Goal: Navigation & Orientation: Find specific page/section

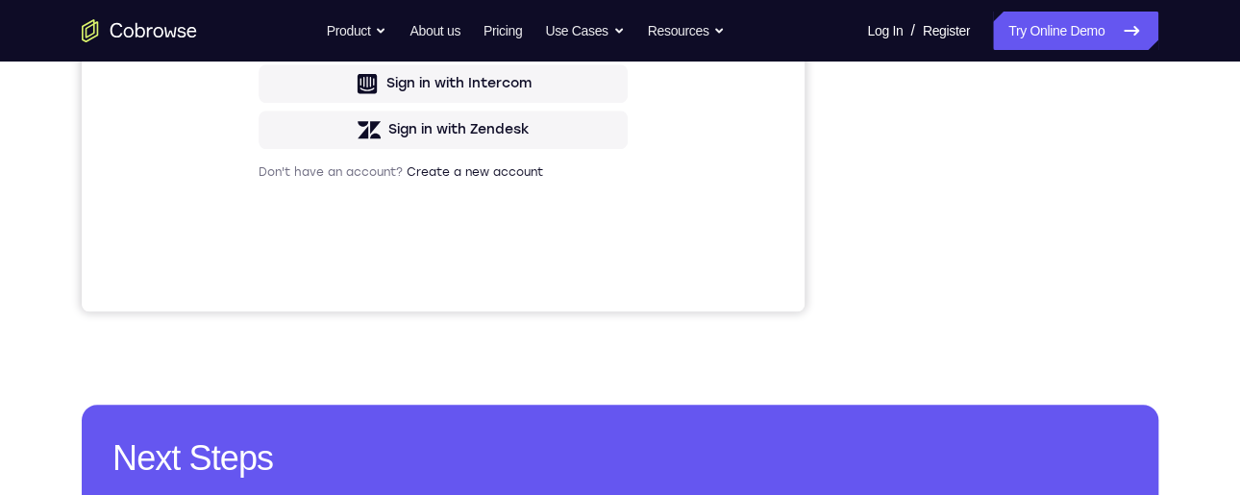
scroll to position [581, 0]
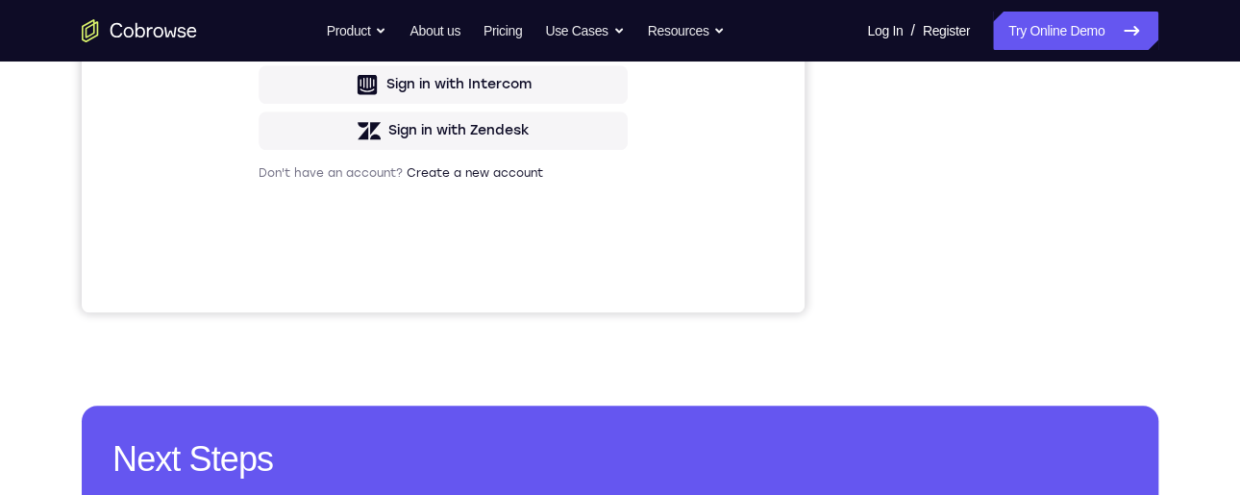
click at [987, 366] on div "Your Support Agent Your Customer Web iOS Android Next Steps We’d be happy to gi…" at bounding box center [620, 113] width 1230 height 1267
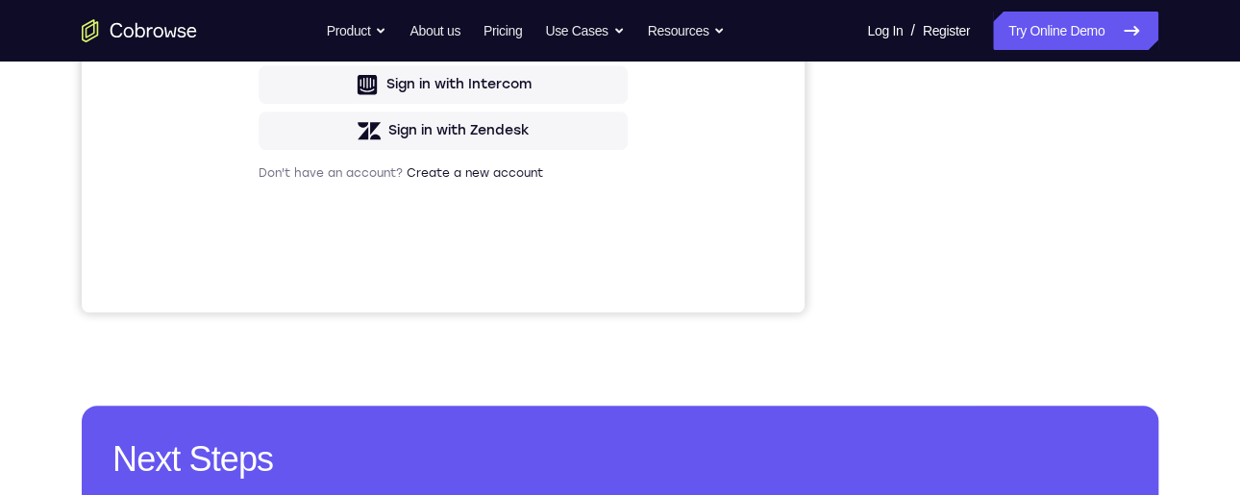
click at [987, 366] on div "Your Support Agent Your Customer Web iOS Android Next Steps We’d be happy to gi…" at bounding box center [620, 113] width 1230 height 1267
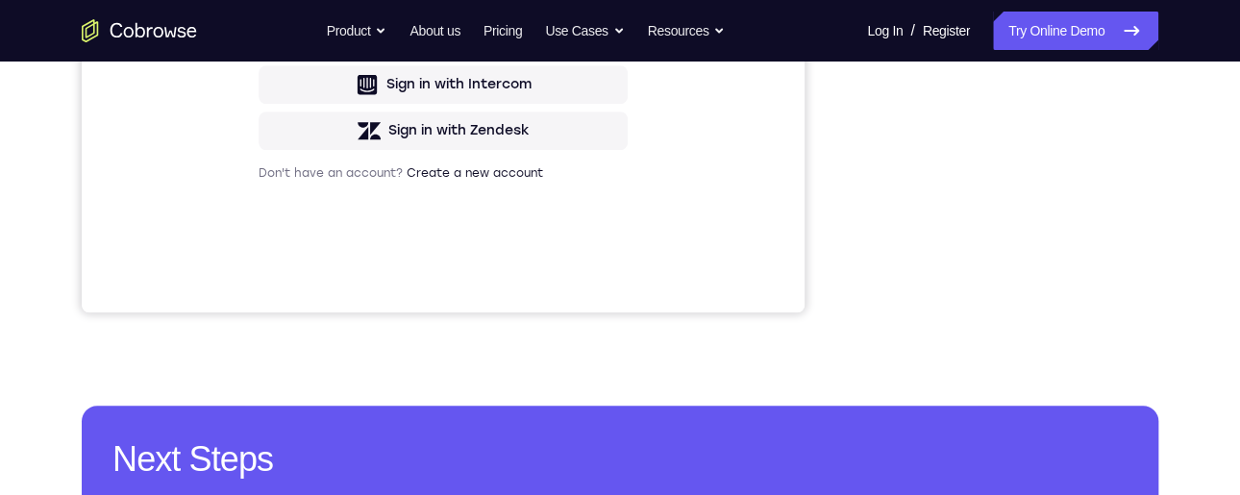
click at [987, 366] on div "Your Support Agent Your Customer Web iOS Android Next Steps We’d be happy to gi…" at bounding box center [620, 113] width 1230 height 1267
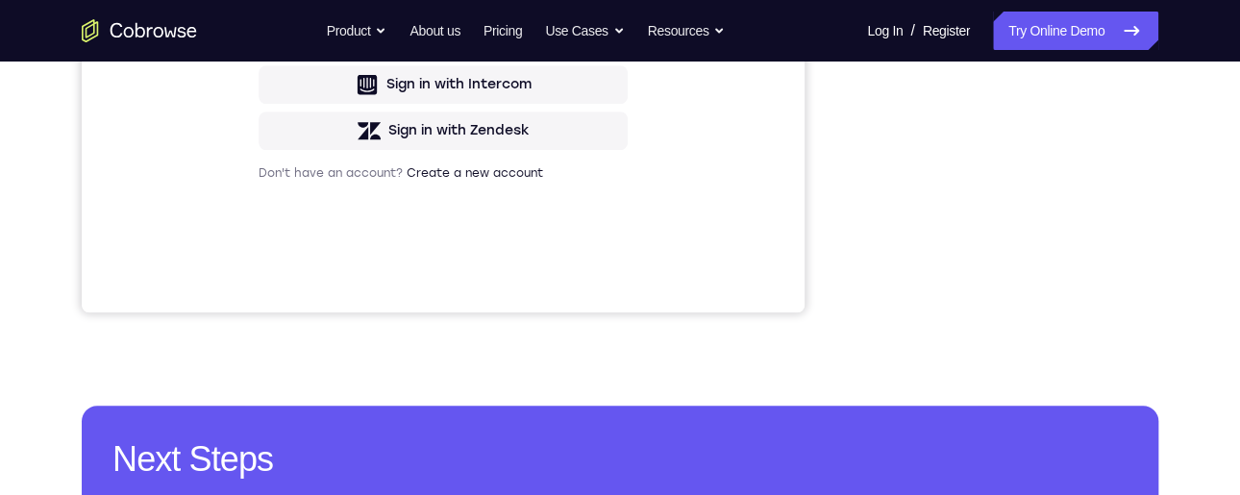
click at [987, 366] on div "Your Support Agent Your Customer Web iOS Android Next Steps We’d be happy to gi…" at bounding box center [620, 113] width 1230 height 1267
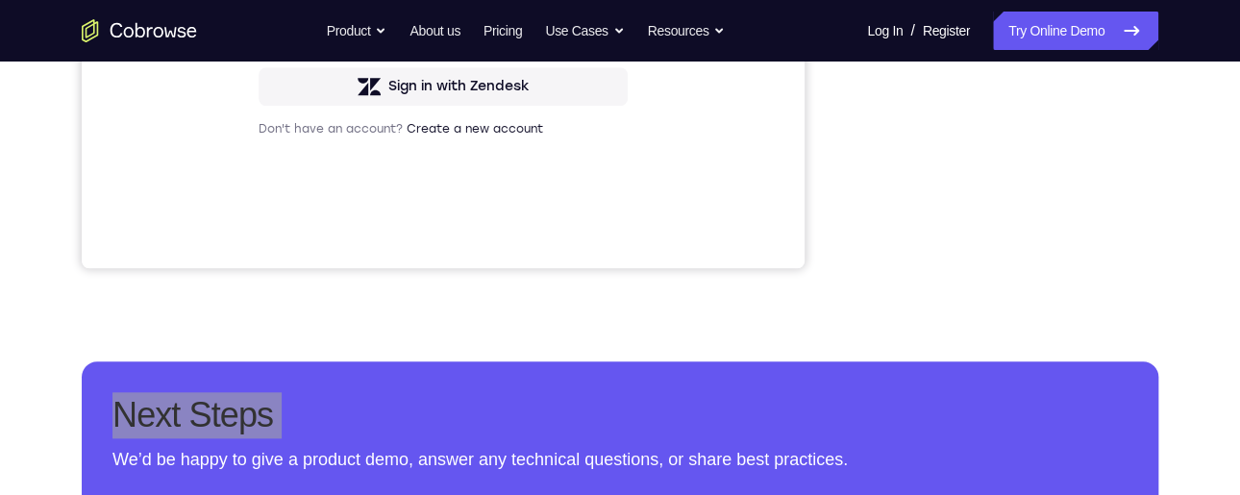
scroll to position [415, 0]
